Goal: Task Accomplishment & Management: Use online tool/utility

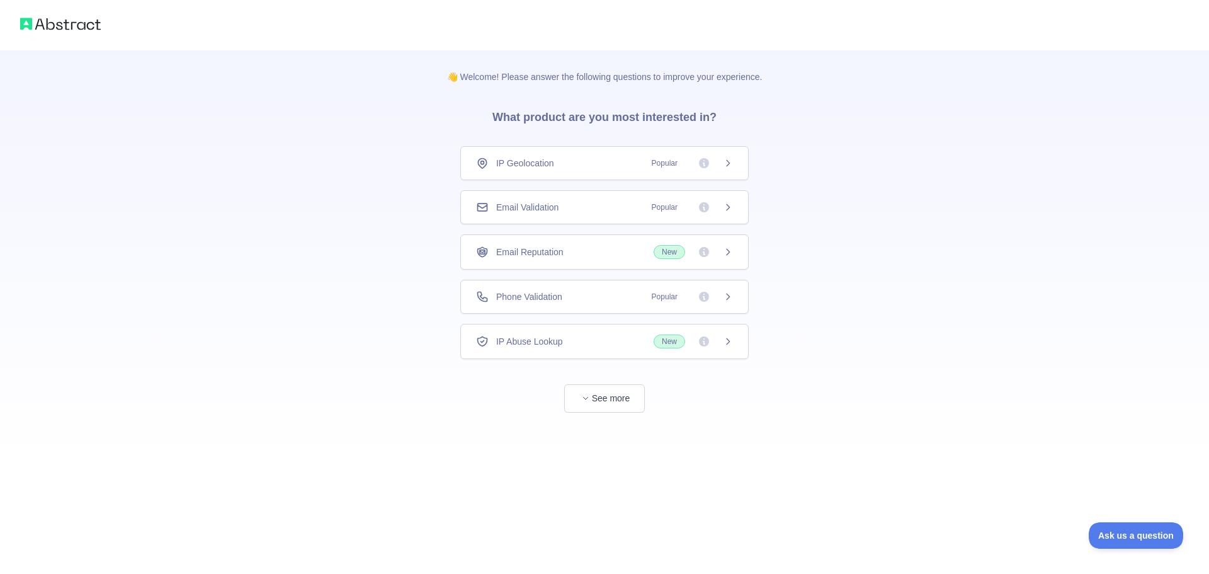
click at [577, 211] on div "Email Validation Popular" at bounding box center [604, 207] width 257 height 13
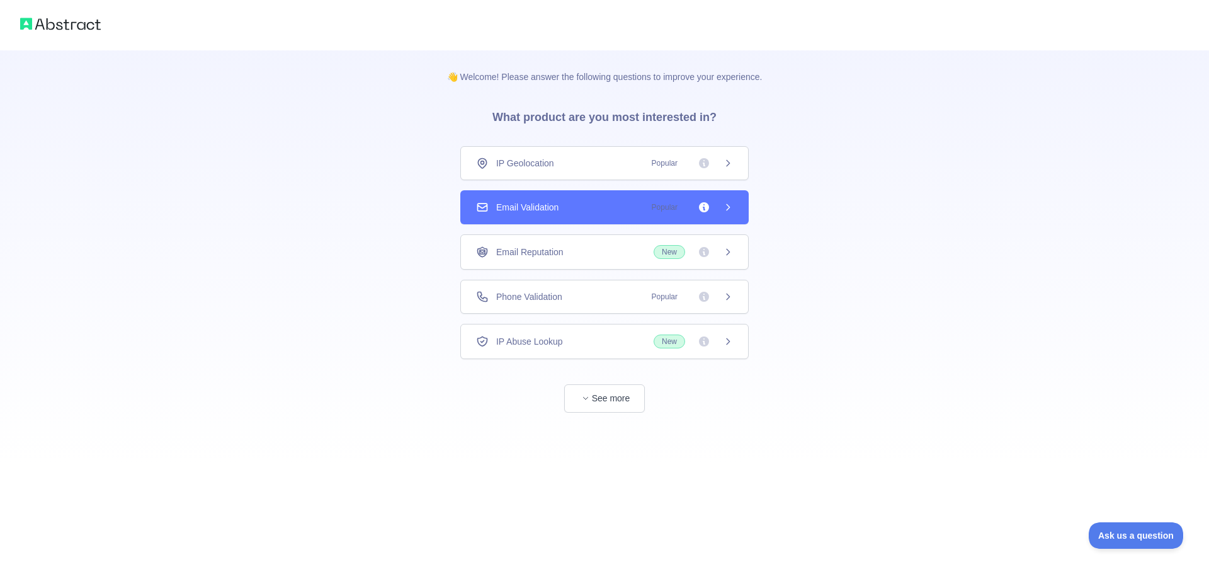
click at [624, 206] on div "Email Validation Popular" at bounding box center [604, 207] width 257 height 13
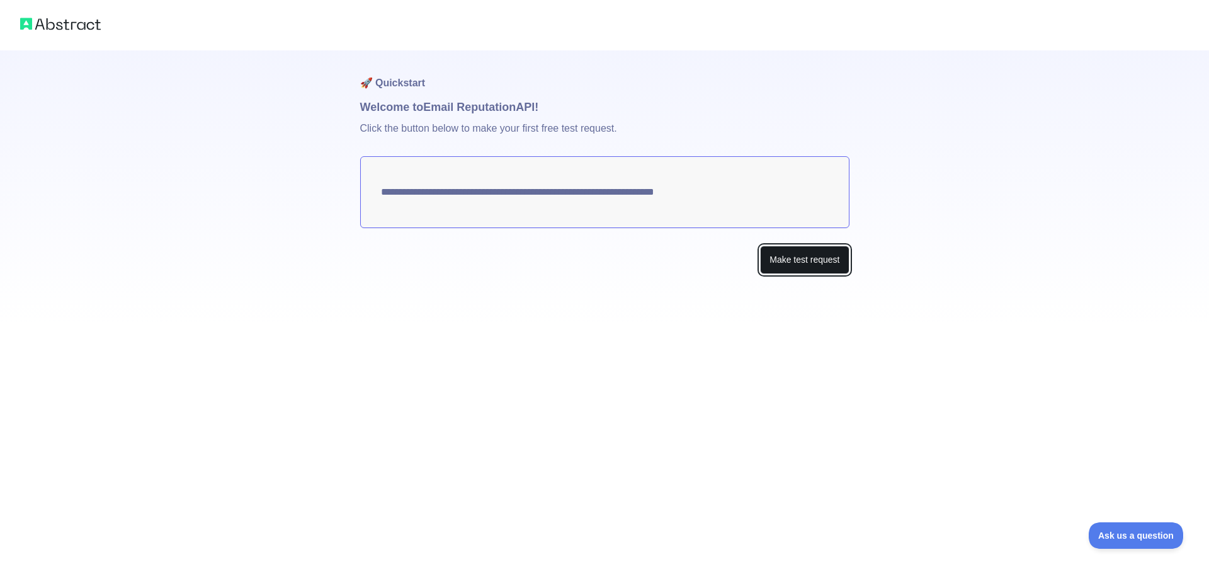
click at [816, 252] on button "Make test request" at bounding box center [804, 260] width 89 height 28
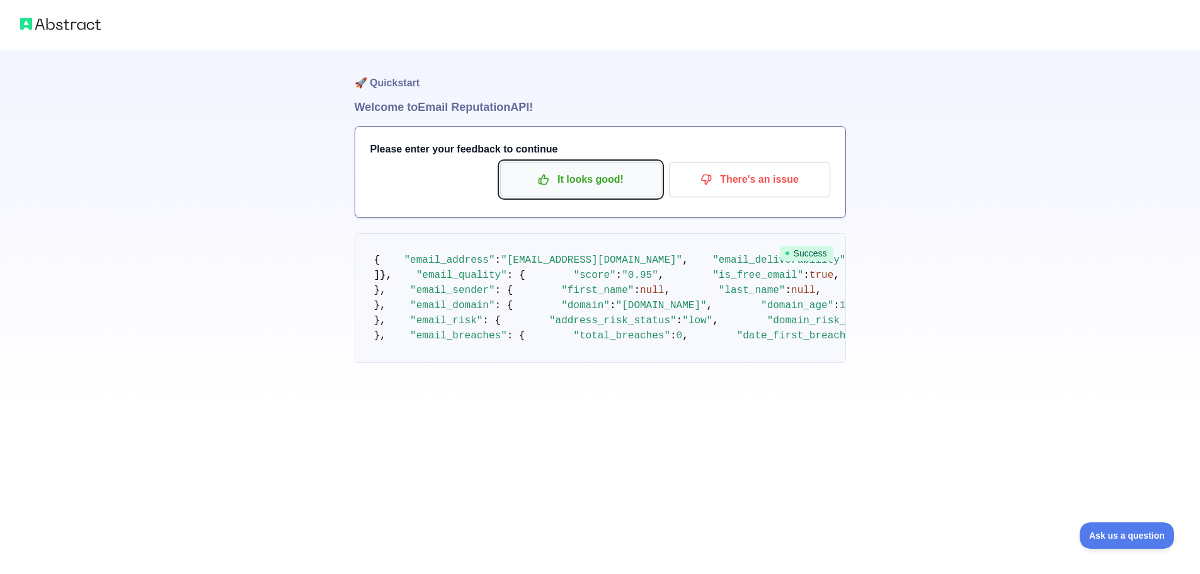
click at [590, 183] on p "It looks good!" at bounding box center [581, 179] width 142 height 21
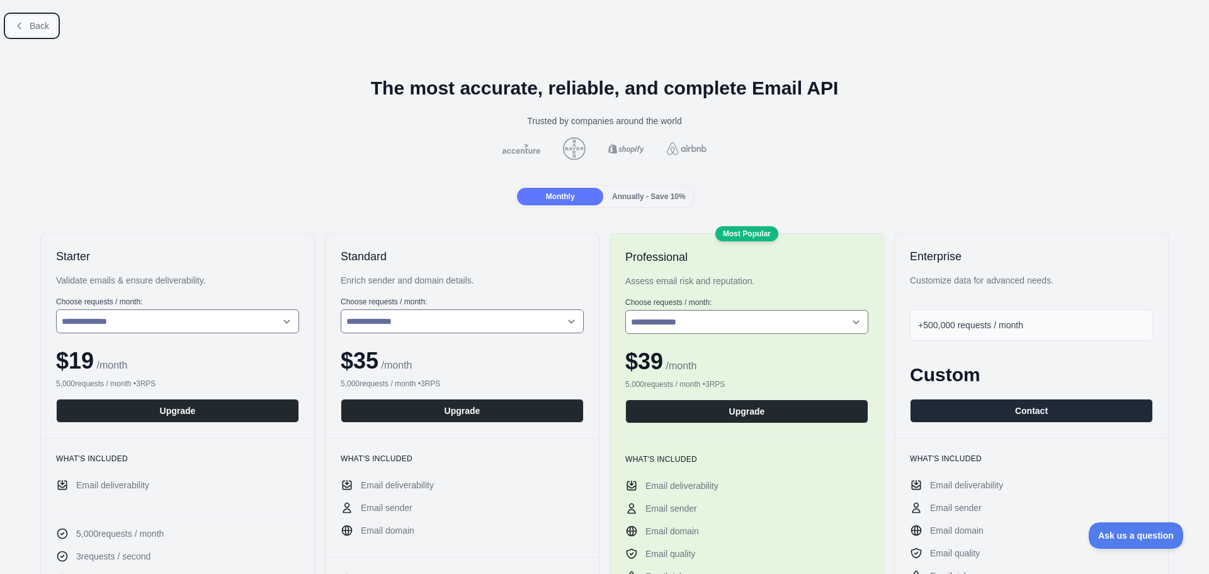
click at [42, 21] on span "Back" at bounding box center [40, 26] width 20 height 10
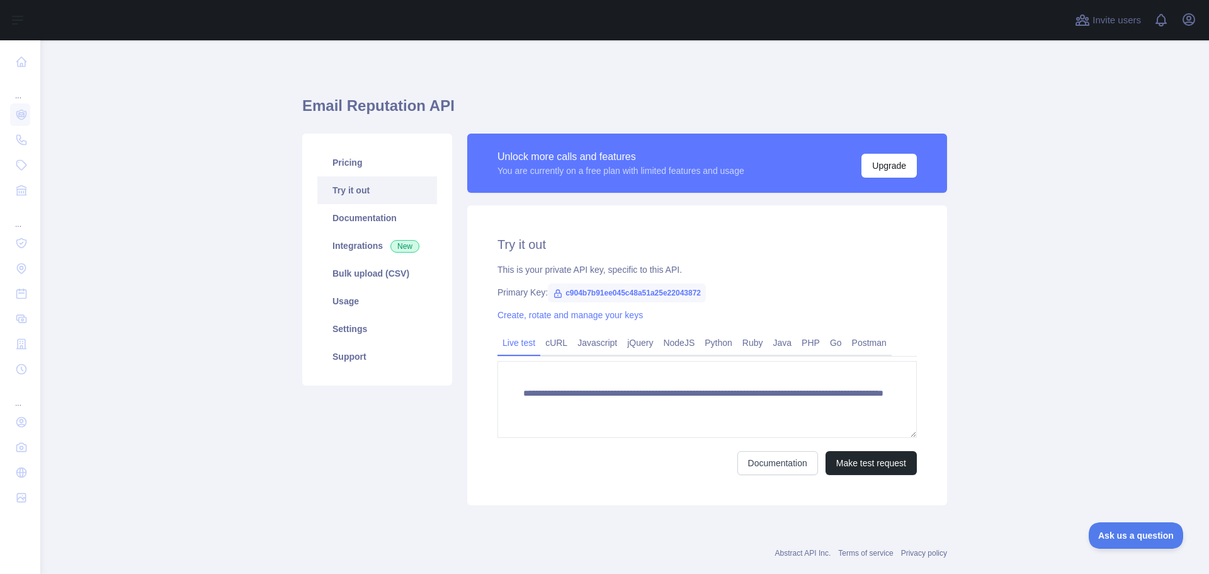
click at [653, 292] on span "c904b7b91ee045c48a51a25e22043872" at bounding box center [627, 292] width 158 height 19
copy span "c904b7b91ee045c48a51a25e22043872"
